Goal: Task Accomplishment & Management: Manage account settings

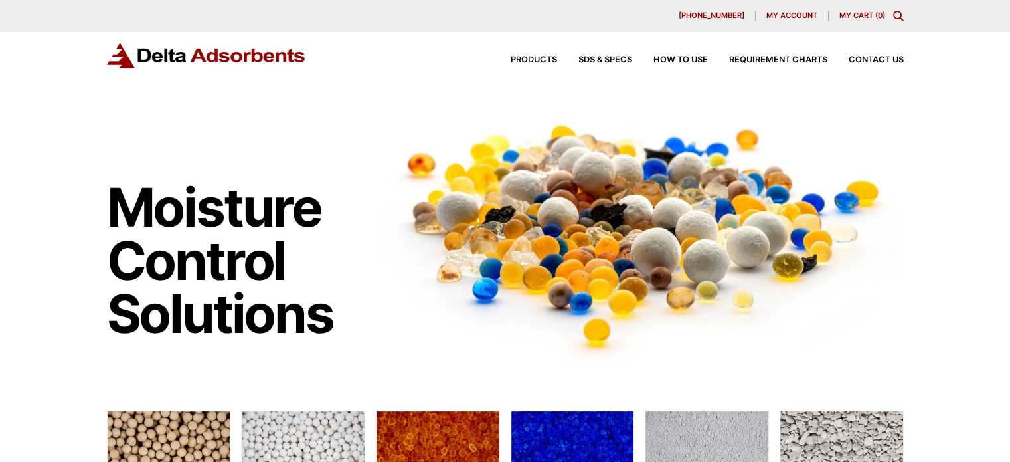
click at [773, 15] on span "My account" at bounding box center [792, 15] width 51 height 7
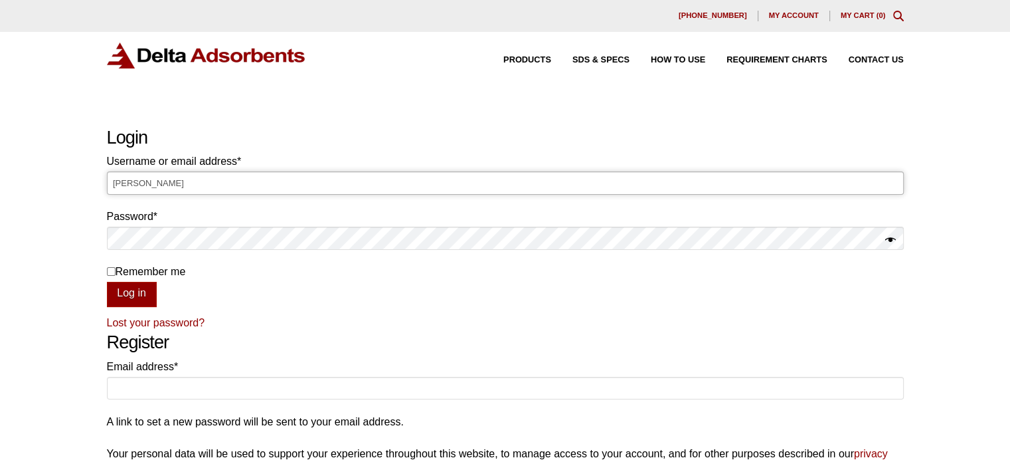
click at [482, 185] on input "Laura" at bounding box center [505, 182] width 797 height 23
type input "L"
type input "Laura@deltaadsorbents.com"
click at [107, 282] on button "Log in" at bounding box center [132, 294] width 50 height 25
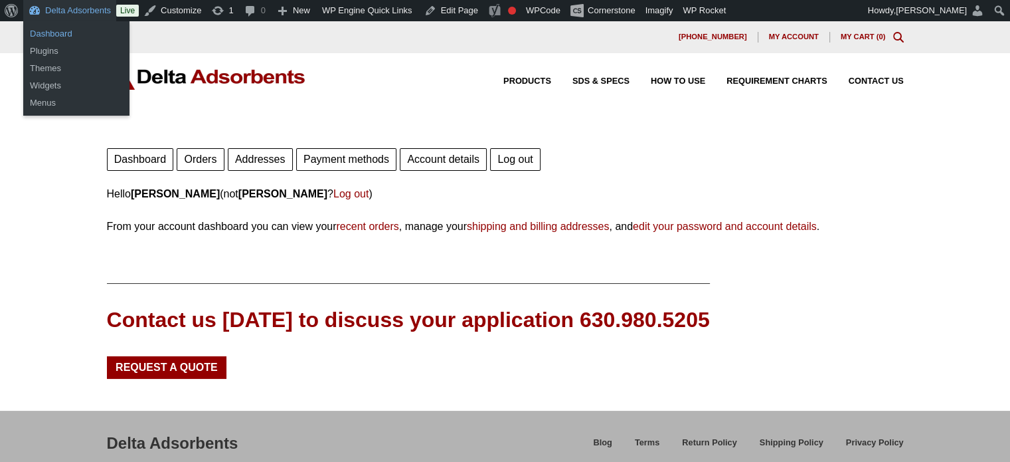
click at [61, 38] on link "Dashboard" at bounding box center [76, 33] width 106 height 17
